Goal: Information Seeking & Learning: Learn about a topic

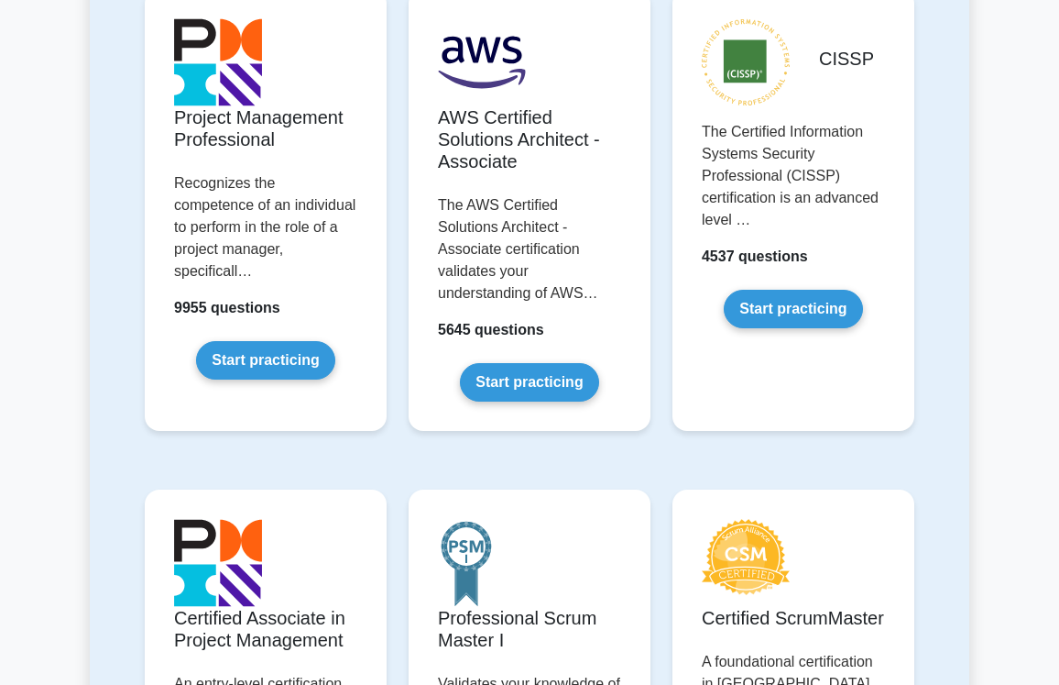
scroll to position [554, 0]
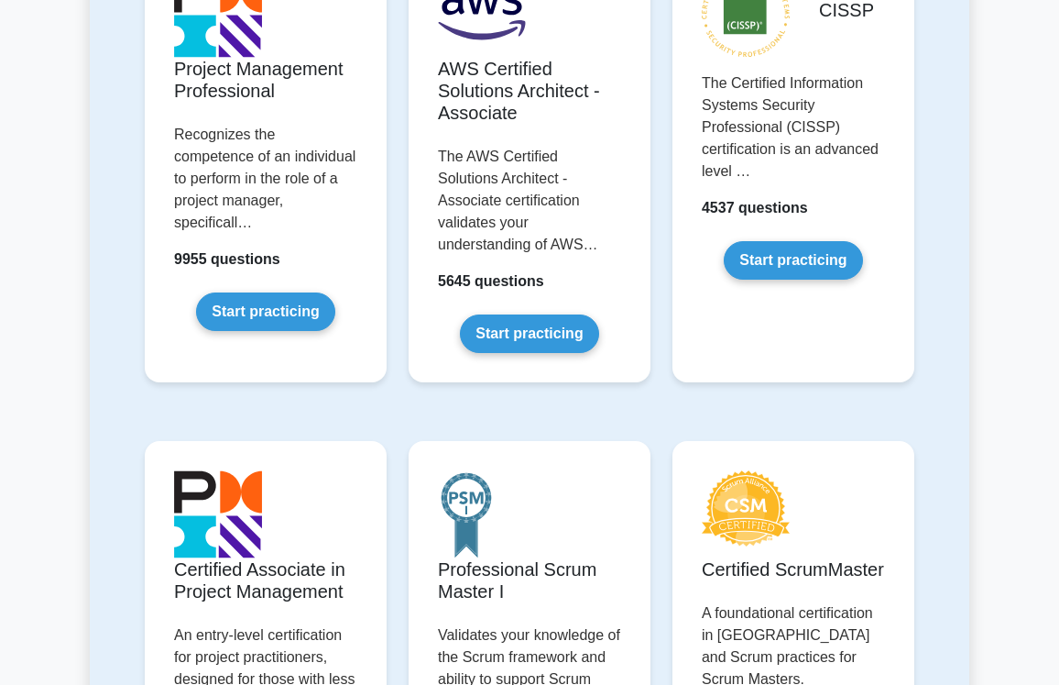
drag, startPoint x: 1066, startPoint y: 61, endPoint x: 1059, endPoint y: 111, distance: 49.9
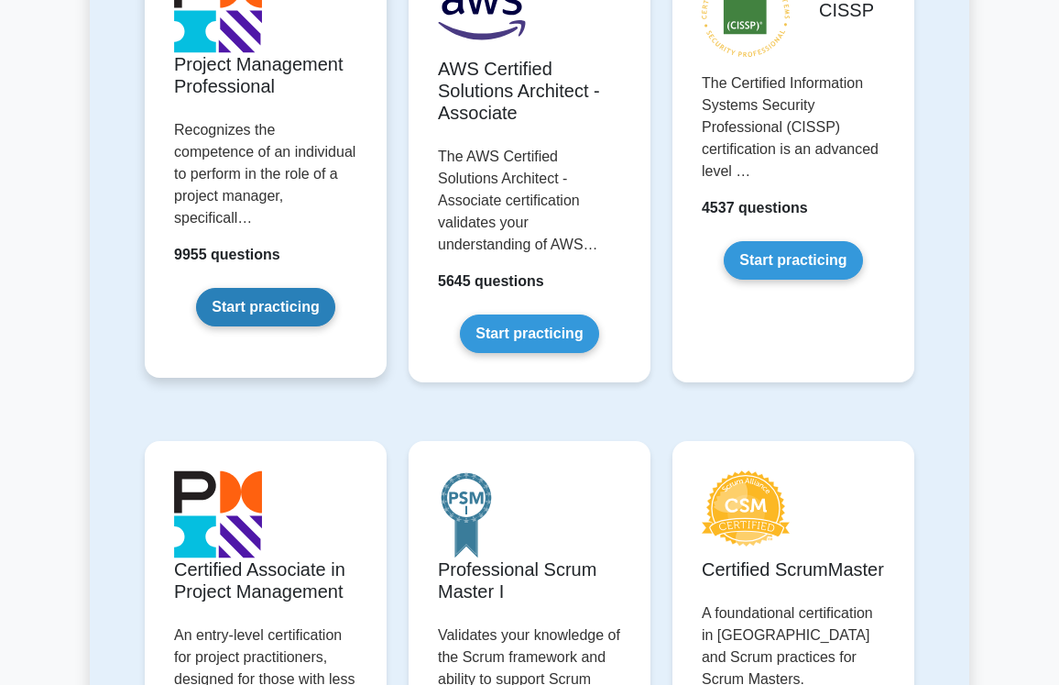
click at [258, 288] on link "Start practicing" at bounding box center [265, 307] width 138 height 38
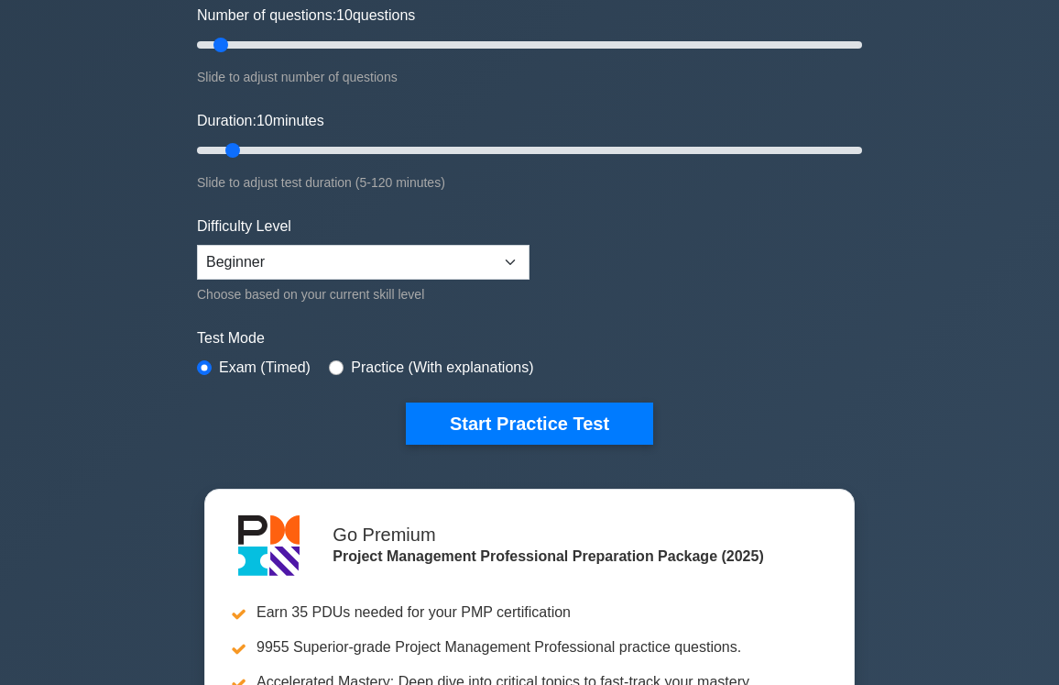
scroll to position [238, 0]
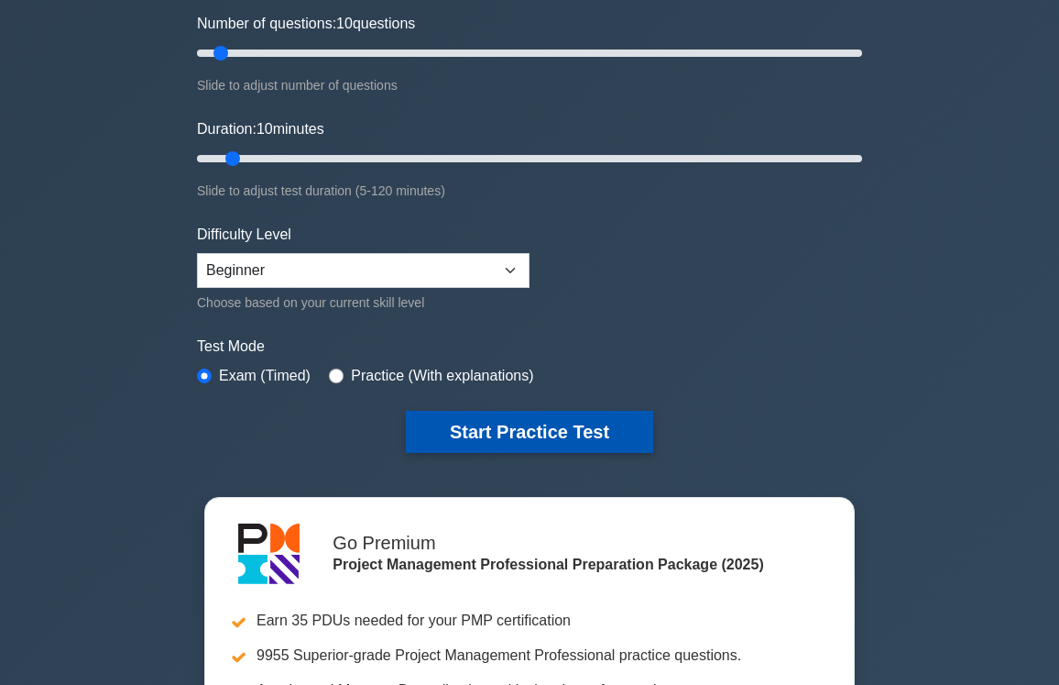
drag, startPoint x: 545, startPoint y: 453, endPoint x: 532, endPoint y: 421, distance: 34.9
click at [532, 421] on div "Project Management Professional Customize Your Next Practice Test Topics Scope …" at bounding box center [529, 158] width 687 height 676
click at [532, 421] on button "Start Practice Test" at bounding box center [529, 432] width 247 height 42
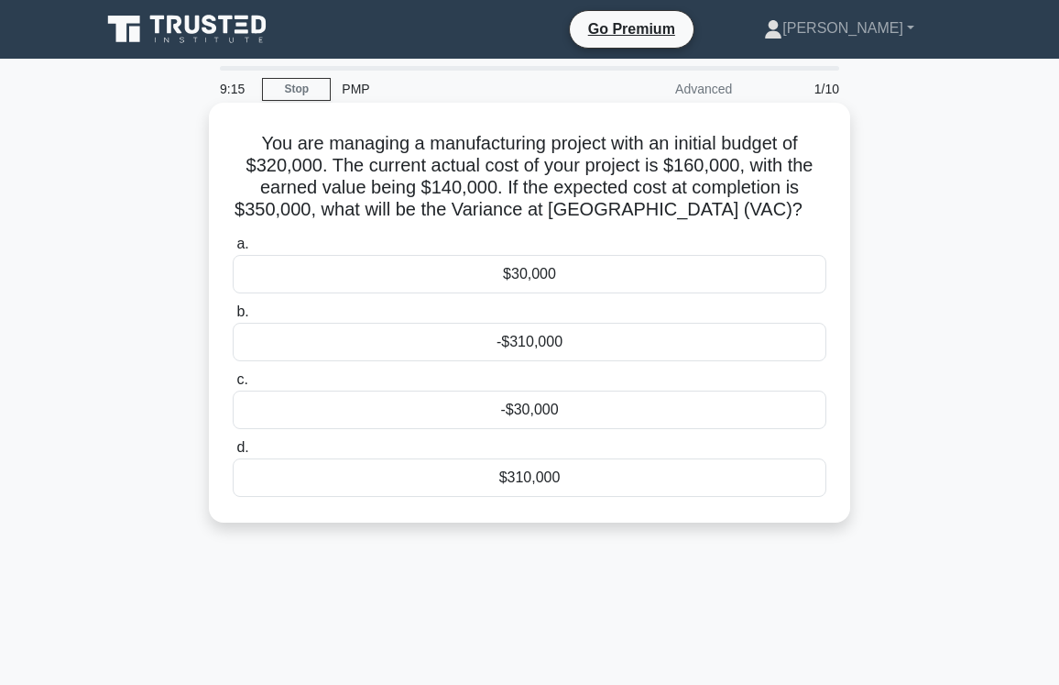
click at [515, 421] on div "-$30,000" at bounding box center [530, 409] width 594 height 38
click at [233, 386] on input "c. -$30,000" at bounding box center [233, 380] width 0 height 12
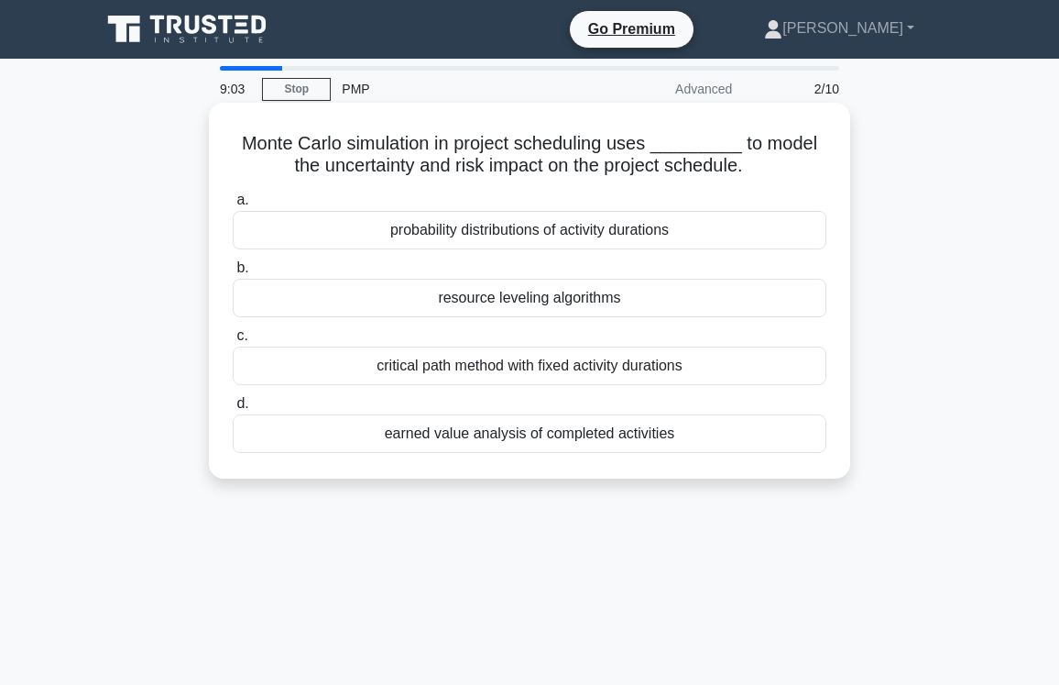
click at [524, 437] on div "earned value analysis of completed activities" at bounding box center [530, 433] width 594 height 38
click at [233, 410] on input "d. earned value analysis of completed activities" at bounding box center [233, 404] width 0 height 12
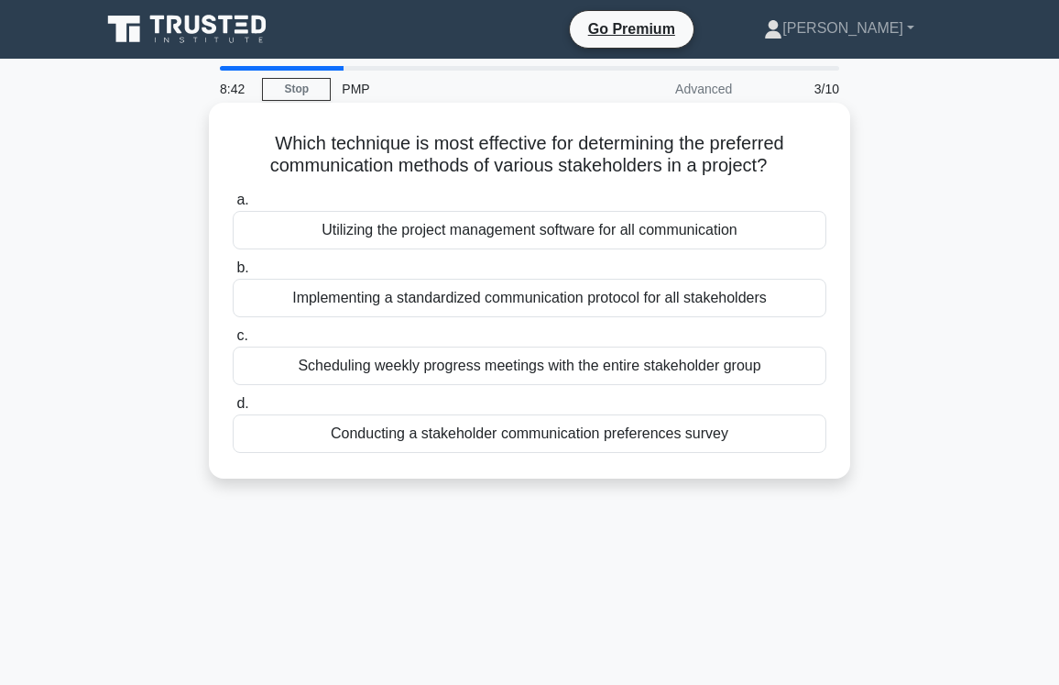
click at [518, 446] on div "Conducting a stakeholder communication preferences survey" at bounding box center [530, 433] width 594 height 38
click at [233, 410] on input "d. Conducting a stakeholder communication preferences survey" at bounding box center [233, 404] width 0 height 12
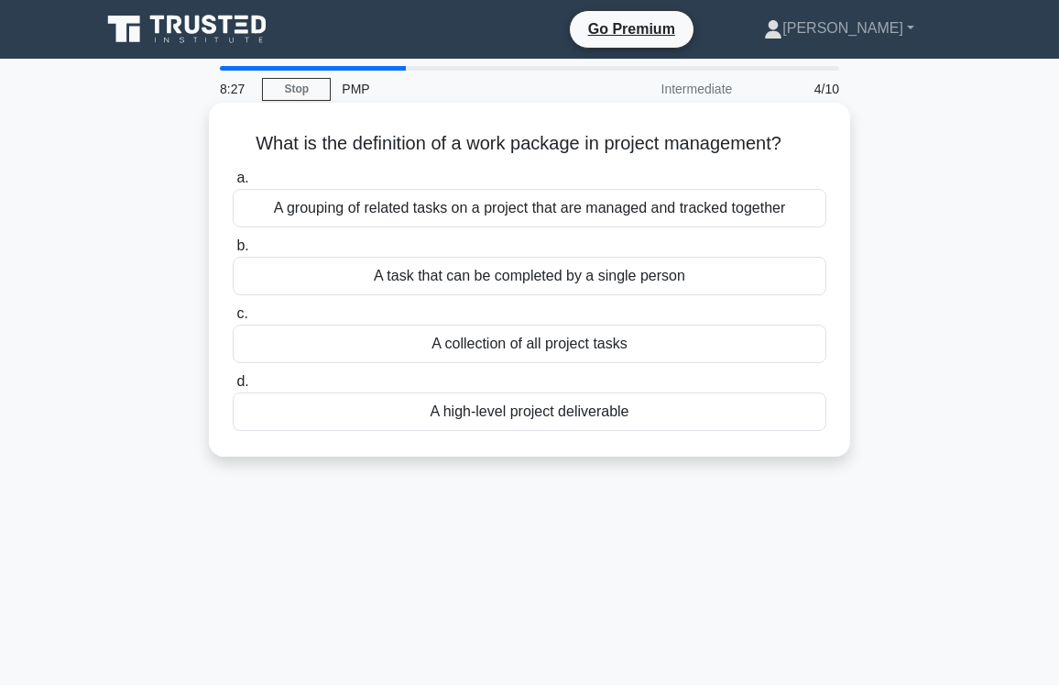
click at [518, 356] on div "A collection of all project tasks" at bounding box center [530, 343] width 594 height 38
click at [233, 320] on input "c. A collection of all project tasks" at bounding box center [233, 314] width 0 height 12
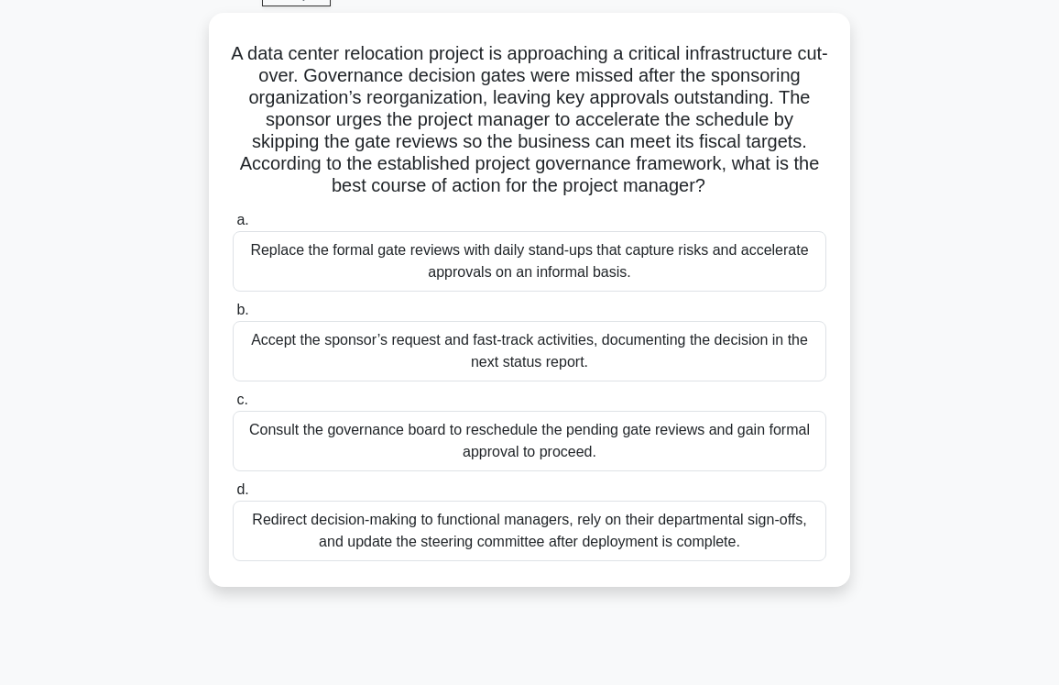
scroll to position [96, 0]
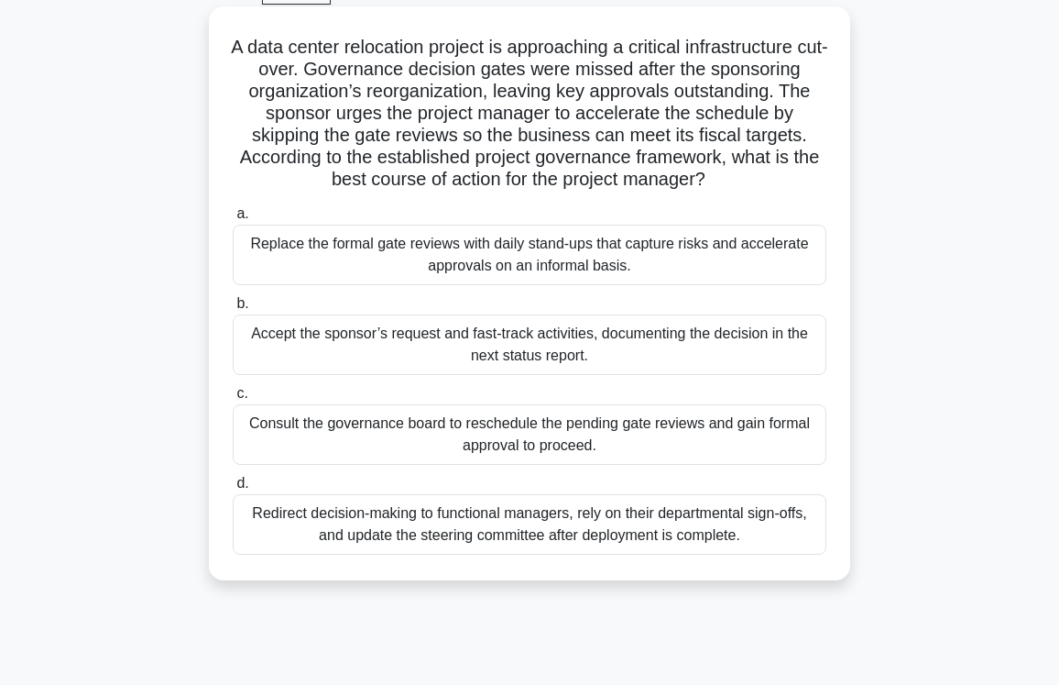
click at [658, 346] on div "Accept the sponsor’s request and fast-track activities, documenting the decisio…" at bounding box center [530, 344] width 594 height 60
click at [233, 310] on input "b. Accept the sponsor’s request and fast-track activities, documenting the deci…" at bounding box center [233, 304] width 0 height 12
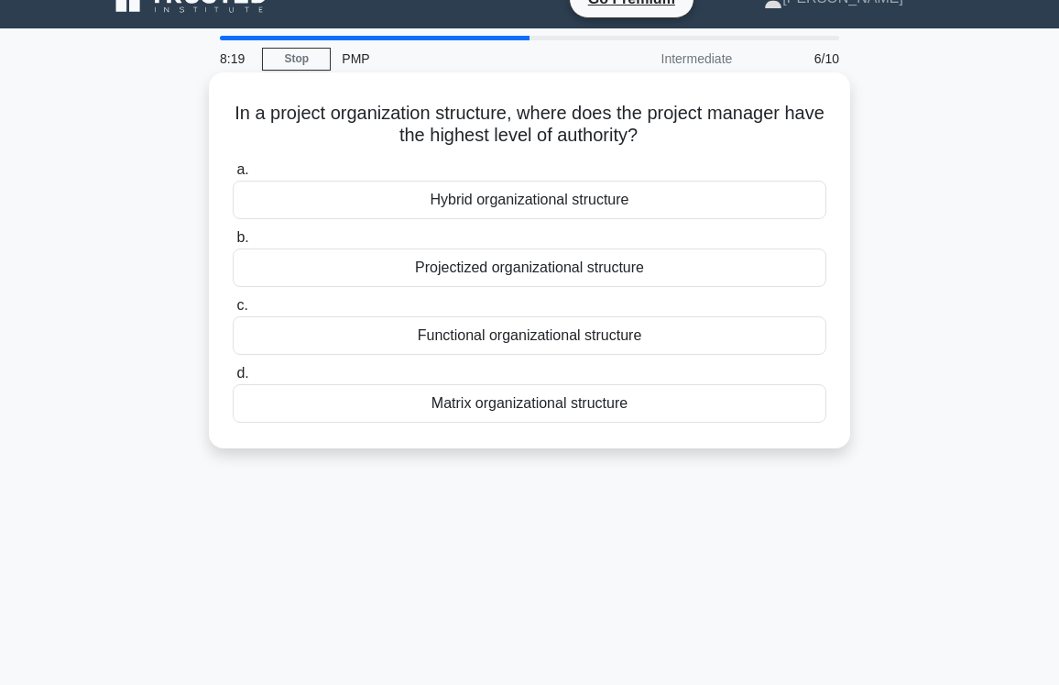
scroll to position [0, 0]
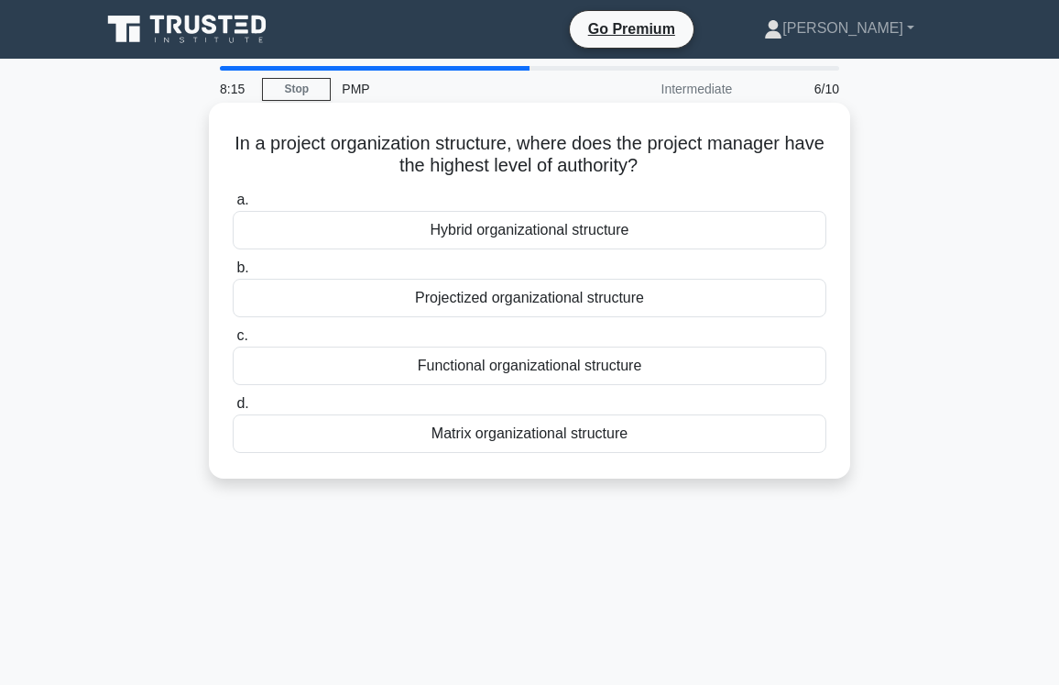
click at [542, 438] on div "Matrix organizational structure" at bounding box center [530, 433] width 594 height 38
click at [233, 410] on input "d. Matrix organizational structure" at bounding box center [233, 404] width 0 height 12
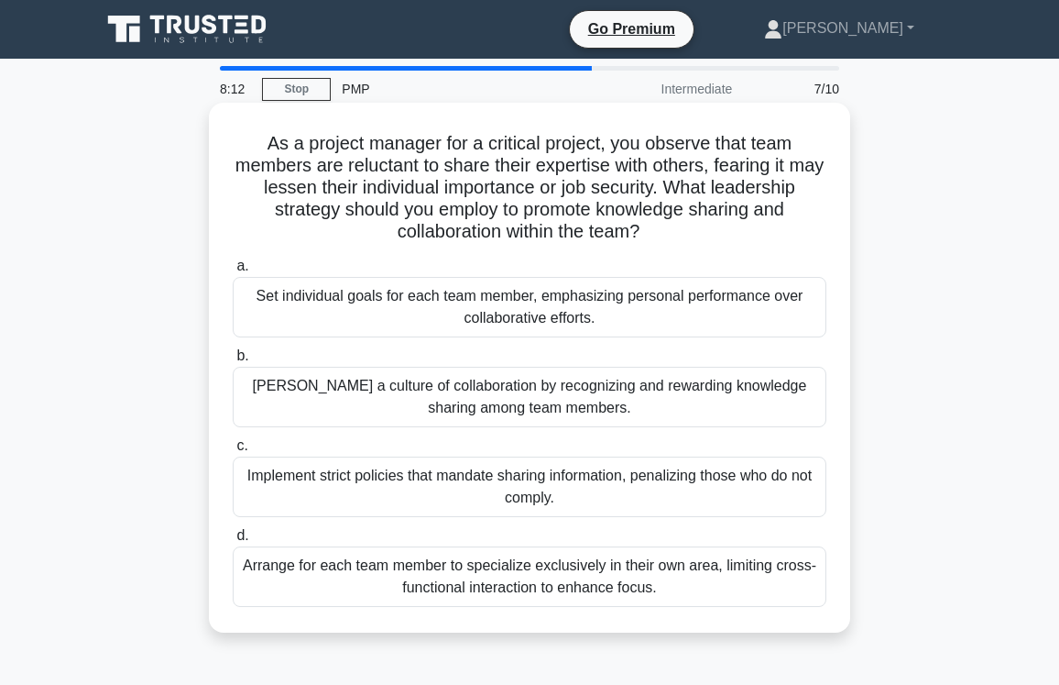
click at [488, 479] on div "Implement strict policies that mandate sharing information, penalizing those wh…" at bounding box center [530, 486] width 594 height 60
click at [233, 452] on input "c. Implement strict policies that mandate sharing information, penalizing those…" at bounding box center [233, 446] width 0 height 12
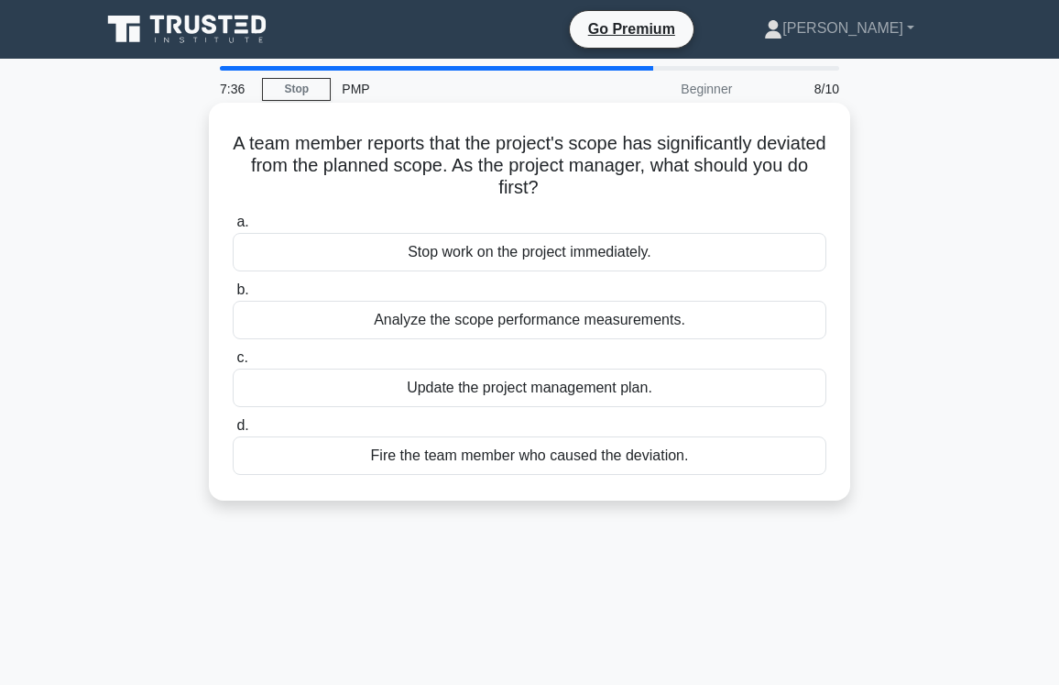
click at [506, 392] on div "Update the project management plan." at bounding box center [530, 387] width 594 height 38
click at [233, 364] on input "c. Update the project management plan." at bounding box center [233, 358] width 0 height 12
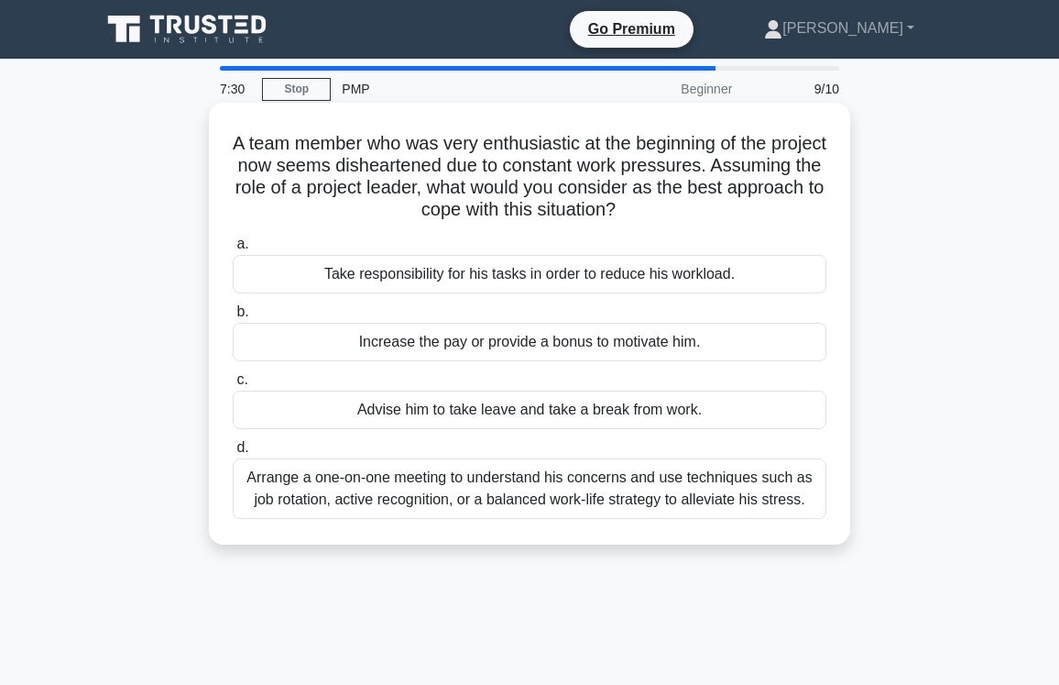
click at [478, 401] on div "Advise him to take leave and take a break from work." at bounding box center [530, 409] width 594 height 38
click at [233, 386] on input "c. Advise him to take leave and take a break from work." at bounding box center [233, 380] width 0 height 12
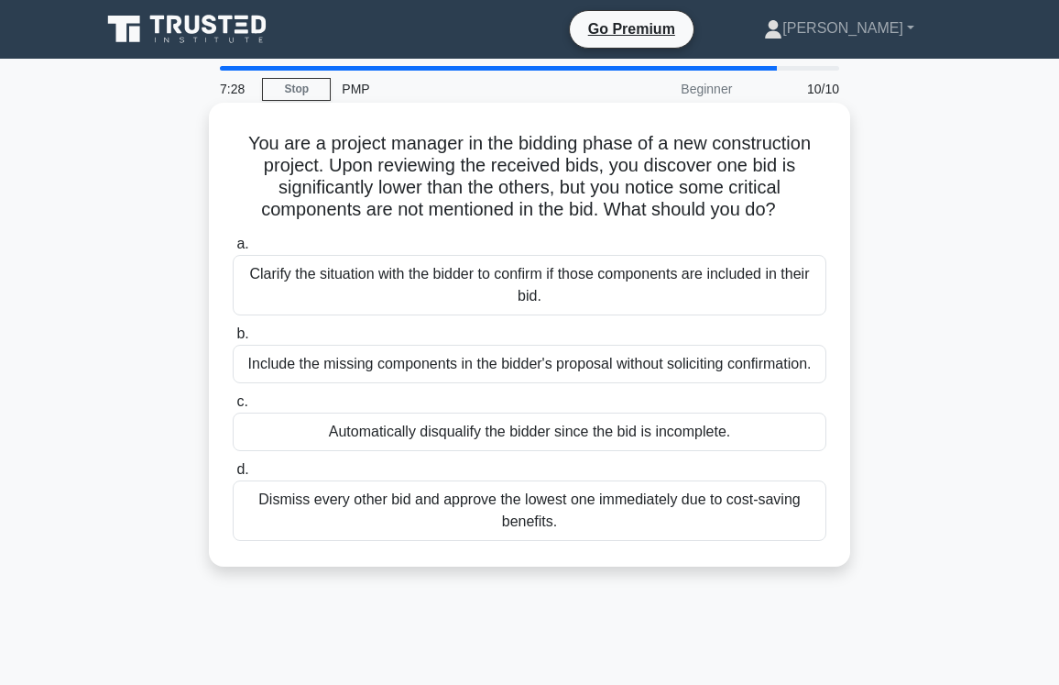
click at [528, 349] on div "Include the missing components in the bidder's proposal without soliciting conf…" at bounding box center [530, 364] width 594 height 38
click at [233, 340] on input "b. Include the missing components in the bidder's proposal without soliciting c…" at bounding box center [233, 334] width 0 height 12
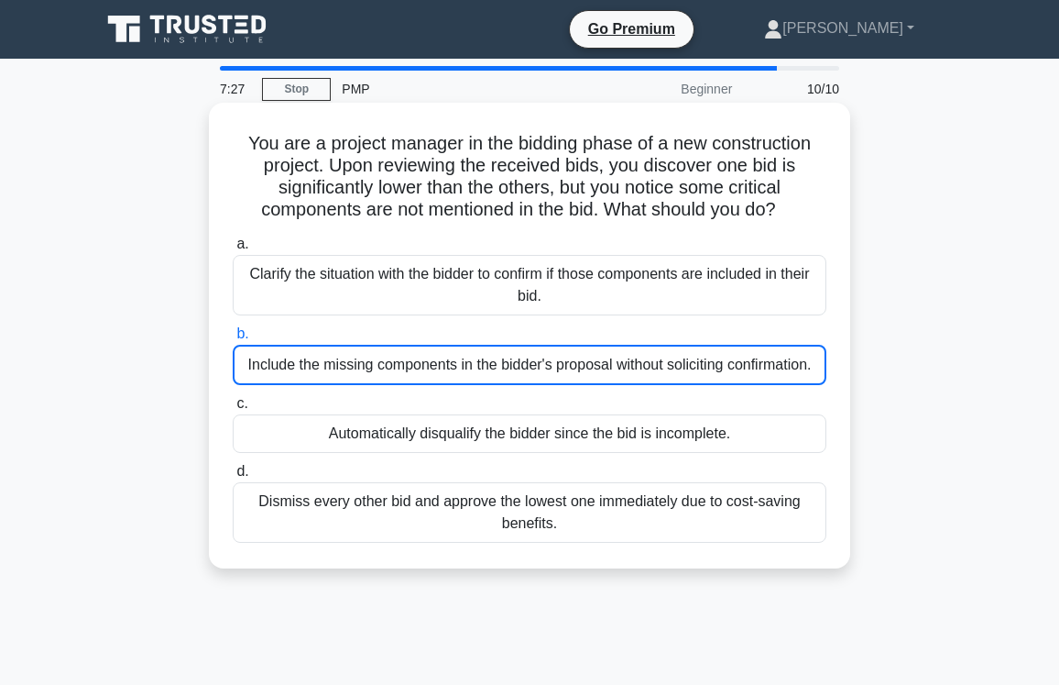
click at [535, 364] on div "Include the missing components in the bidder's proposal without soliciting conf…" at bounding box center [530, 365] width 594 height 40
click at [233, 340] on input "b. Include the missing components in the bidder's proposal without soliciting c…" at bounding box center [233, 334] width 0 height 12
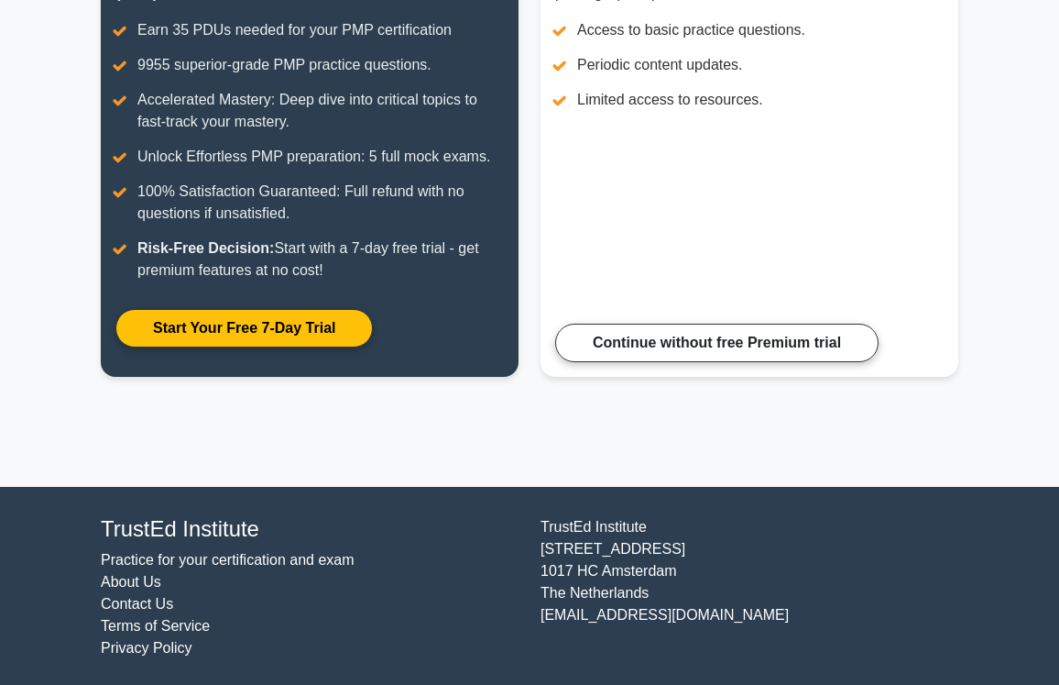
scroll to position [329, 0]
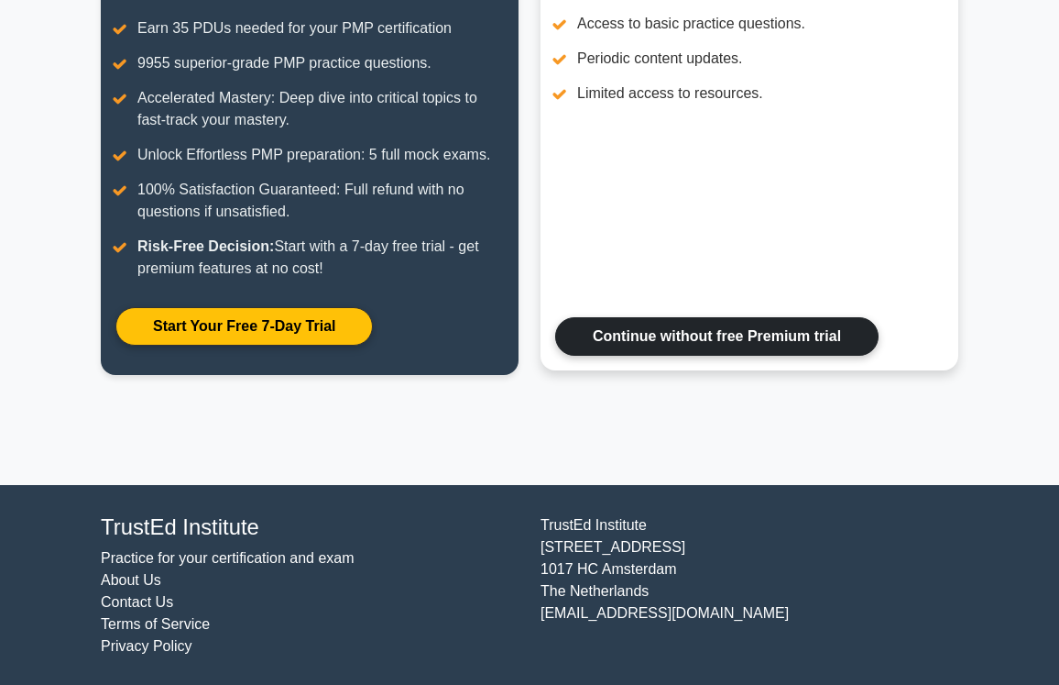
click at [792, 356] on link "Continue without free Premium trial" at bounding box center [716, 336] width 323 height 38
